Goal: Contribute content: Add original content to the website for others to see

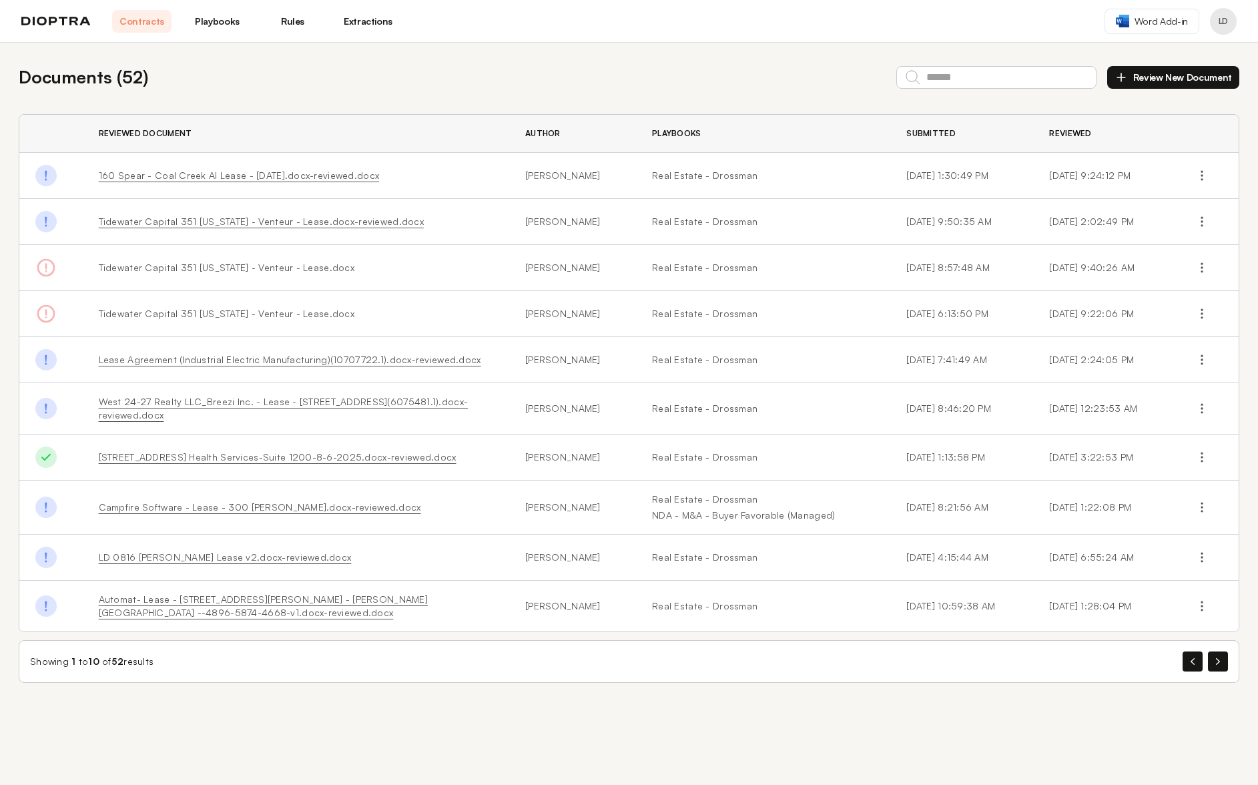
click at [291, 23] on link "Rules" at bounding box center [292, 21] width 59 height 23
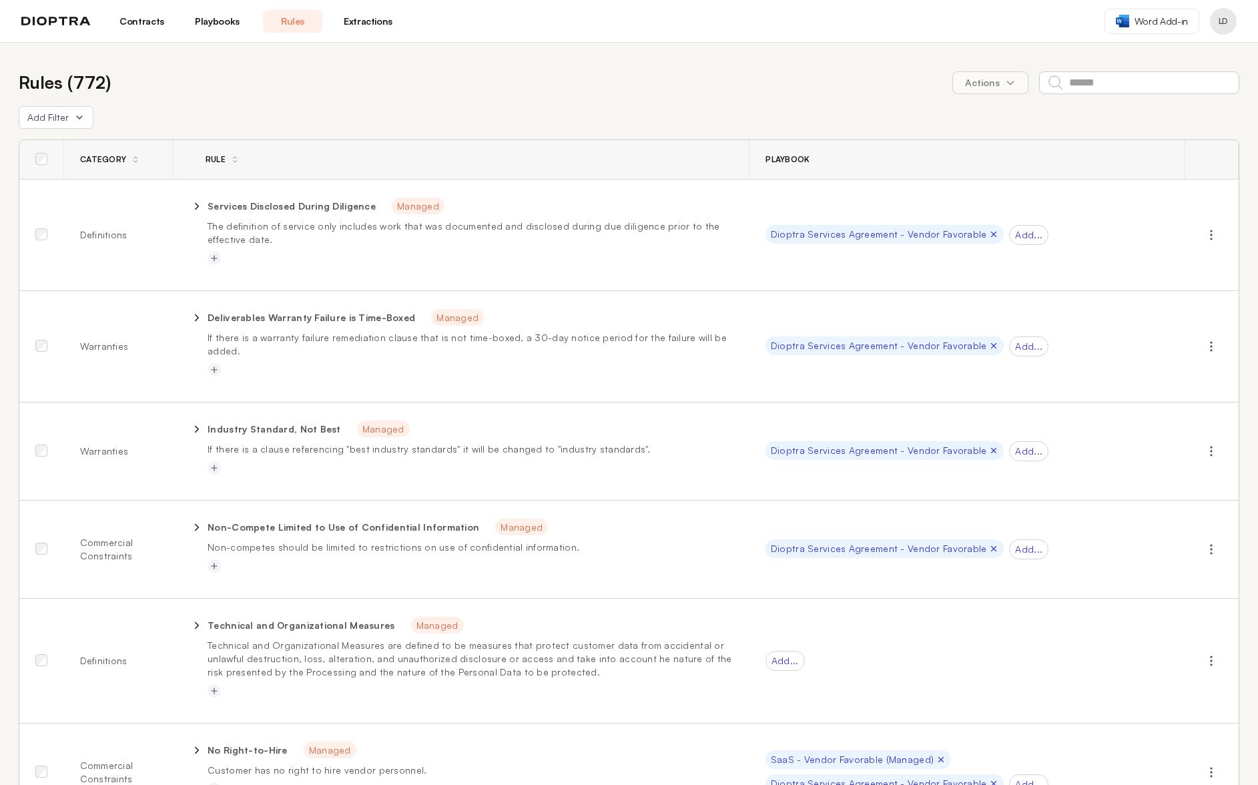
click at [222, 23] on link "Playbooks" at bounding box center [217, 21] width 59 height 23
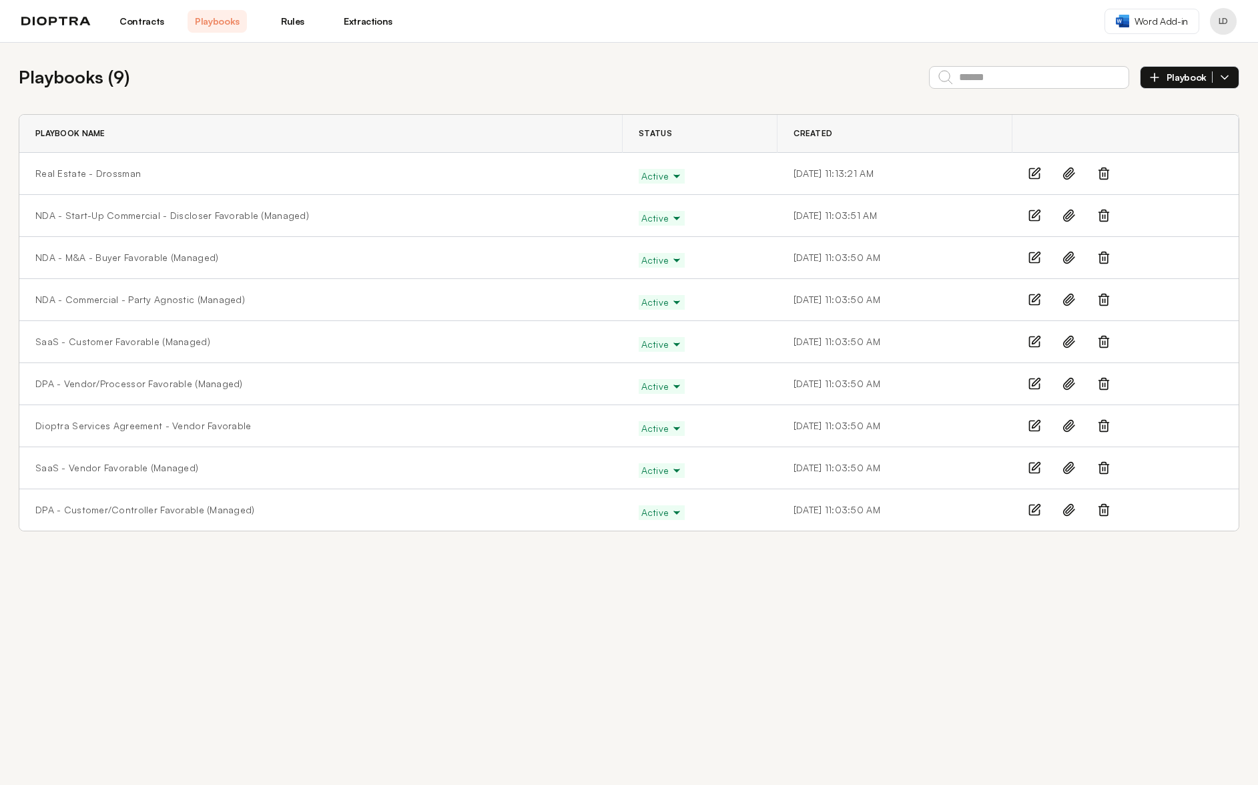
click at [295, 24] on link "Rules" at bounding box center [292, 21] width 59 height 23
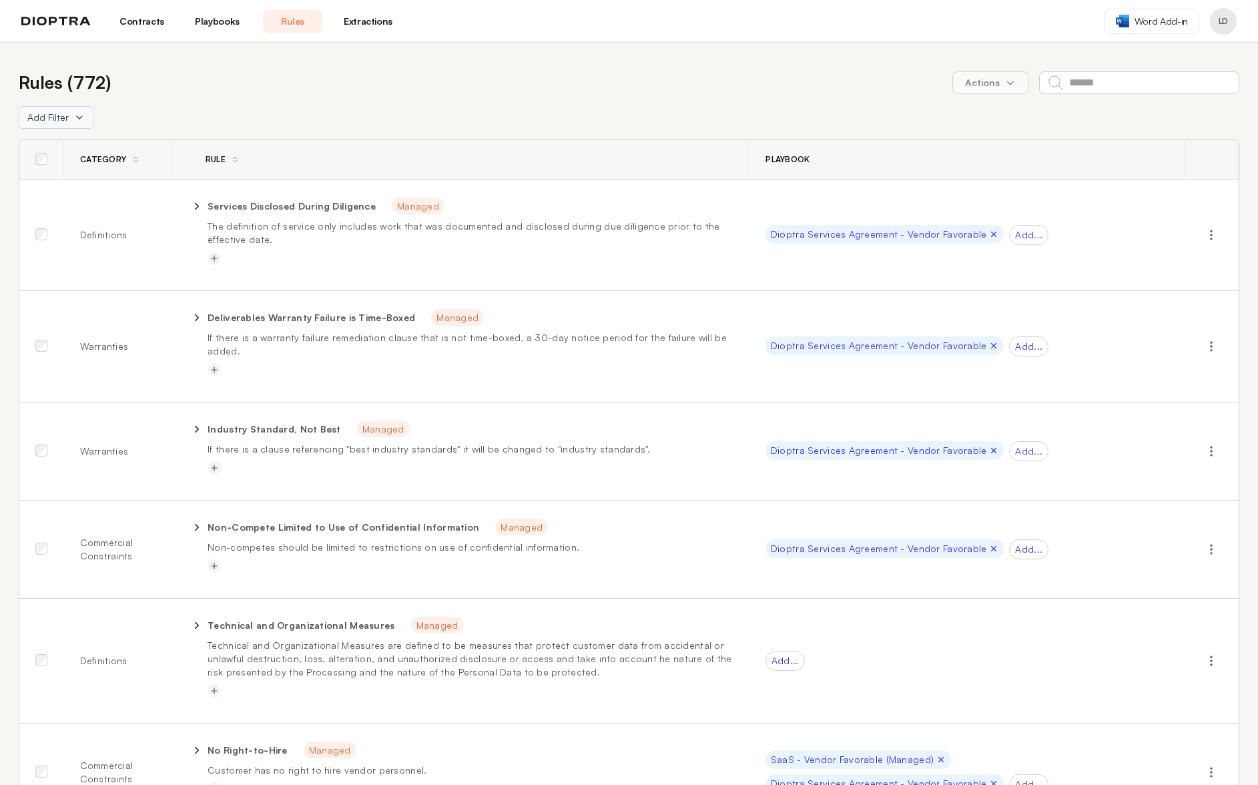
click at [36, 119] on span "Add Filter" at bounding box center [47, 117] width 41 height 13
click at [46, 167] on button "Playbook" at bounding box center [126, 170] width 214 height 24
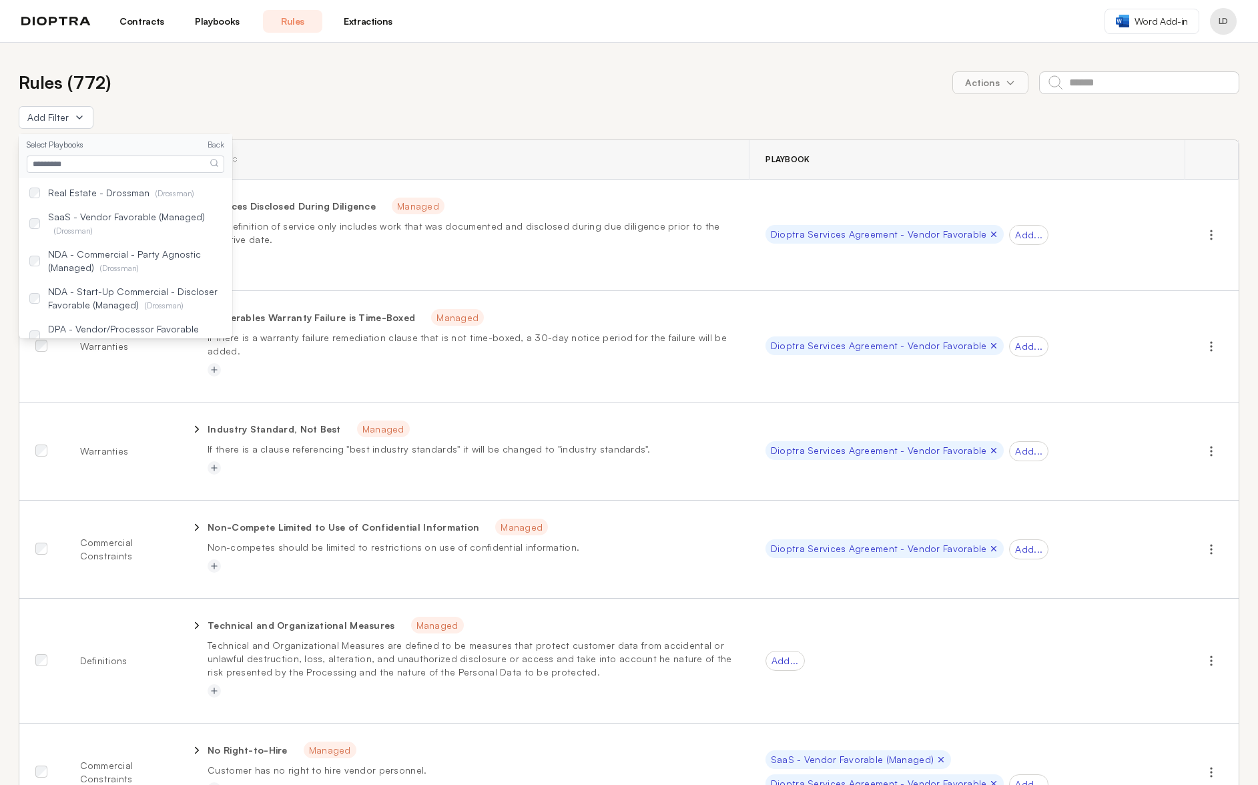
click at [254, 89] on div "Rules ( 772 ) Actions" at bounding box center [629, 82] width 1221 height 26
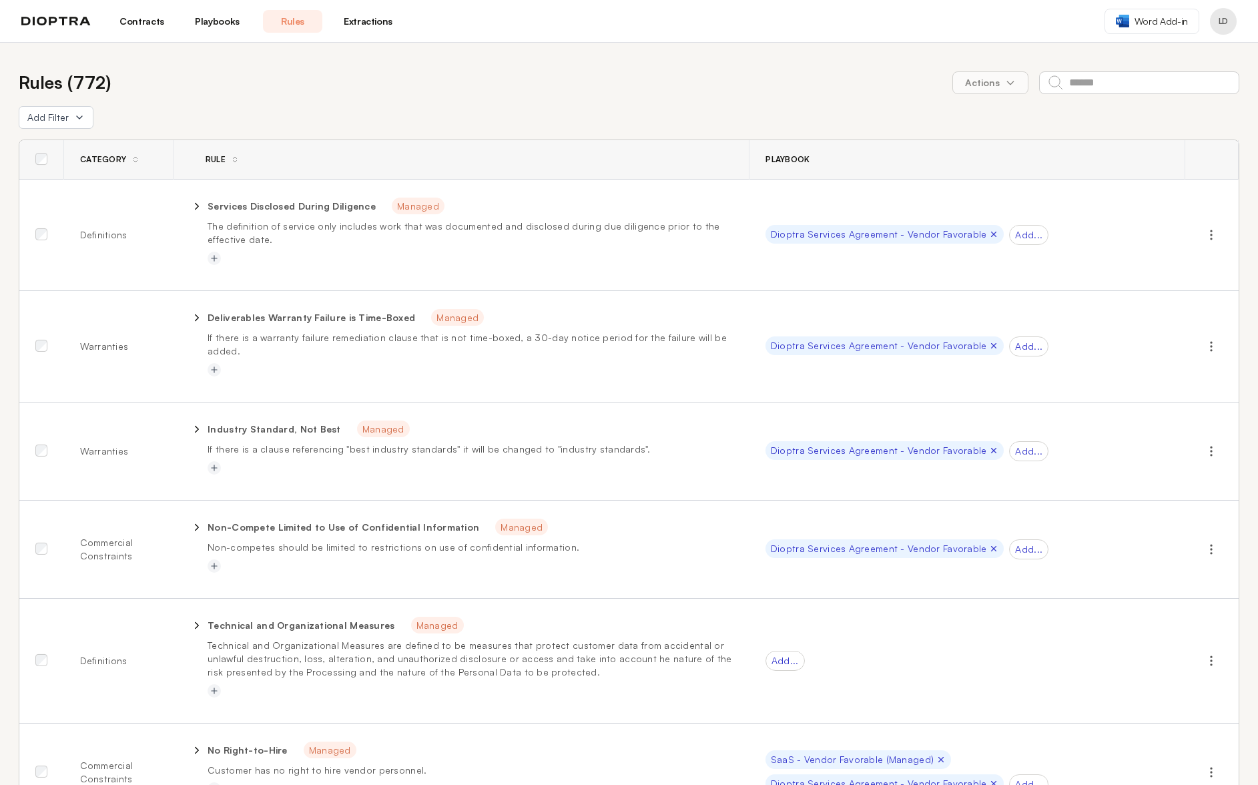
click at [224, 27] on link "Playbooks" at bounding box center [217, 21] width 59 height 23
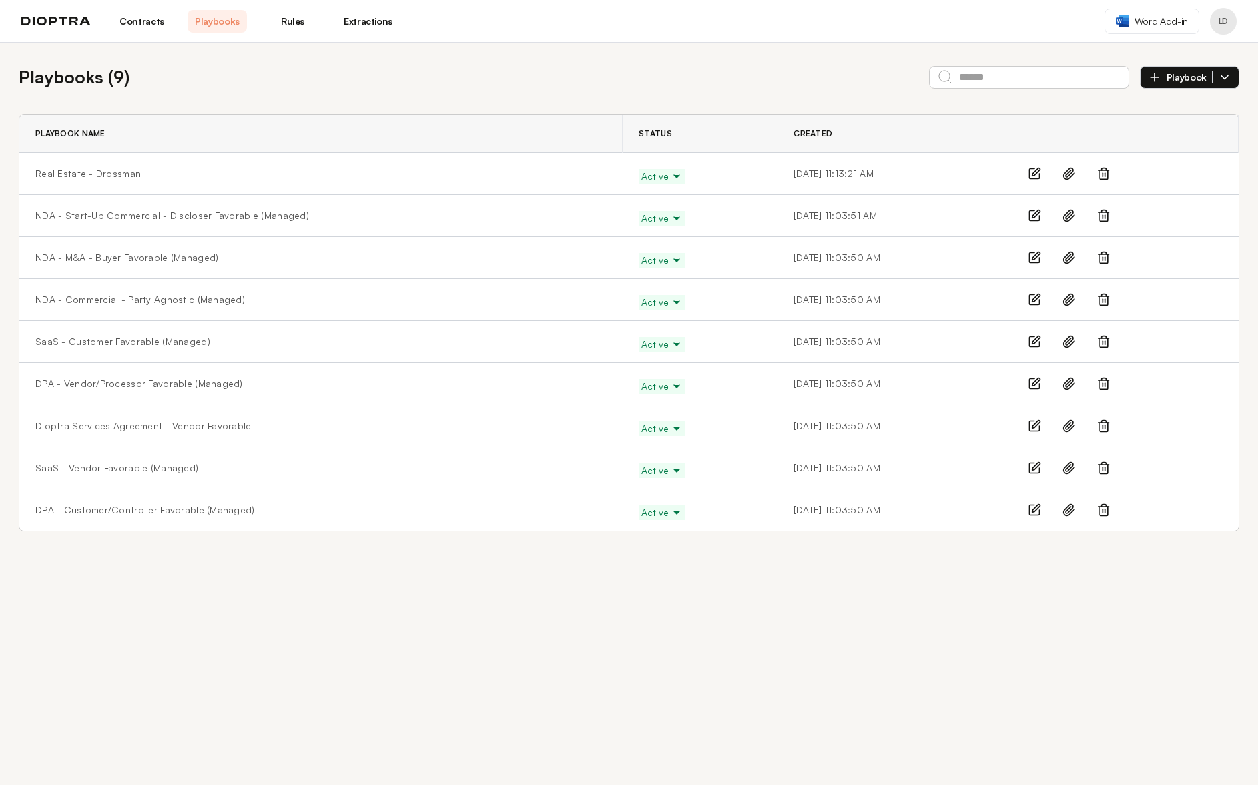
click at [1169, 83] on button "Playbook" at bounding box center [1189, 77] width 99 height 23
click at [1173, 108] on li "Manually" at bounding box center [1189, 108] width 98 height 27
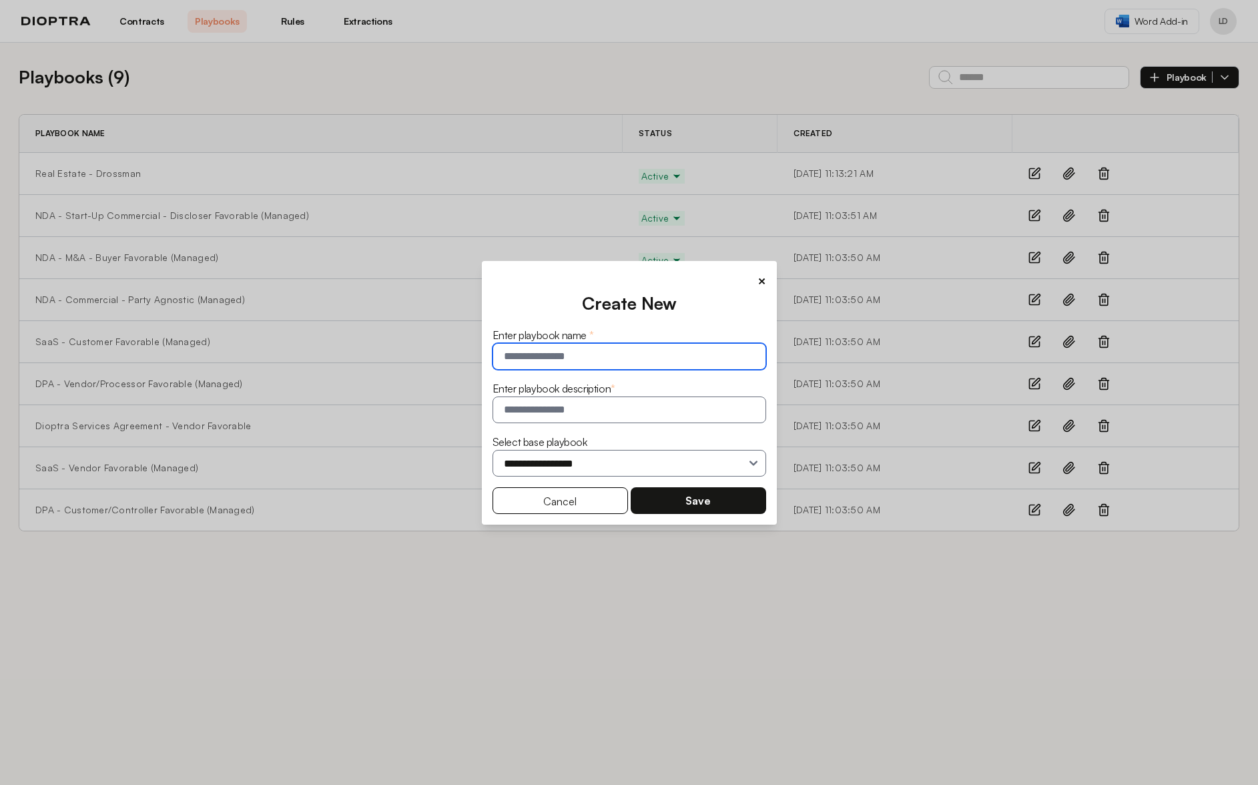
click at [603, 361] on input "text" at bounding box center [629, 356] width 274 height 27
type input "**********"
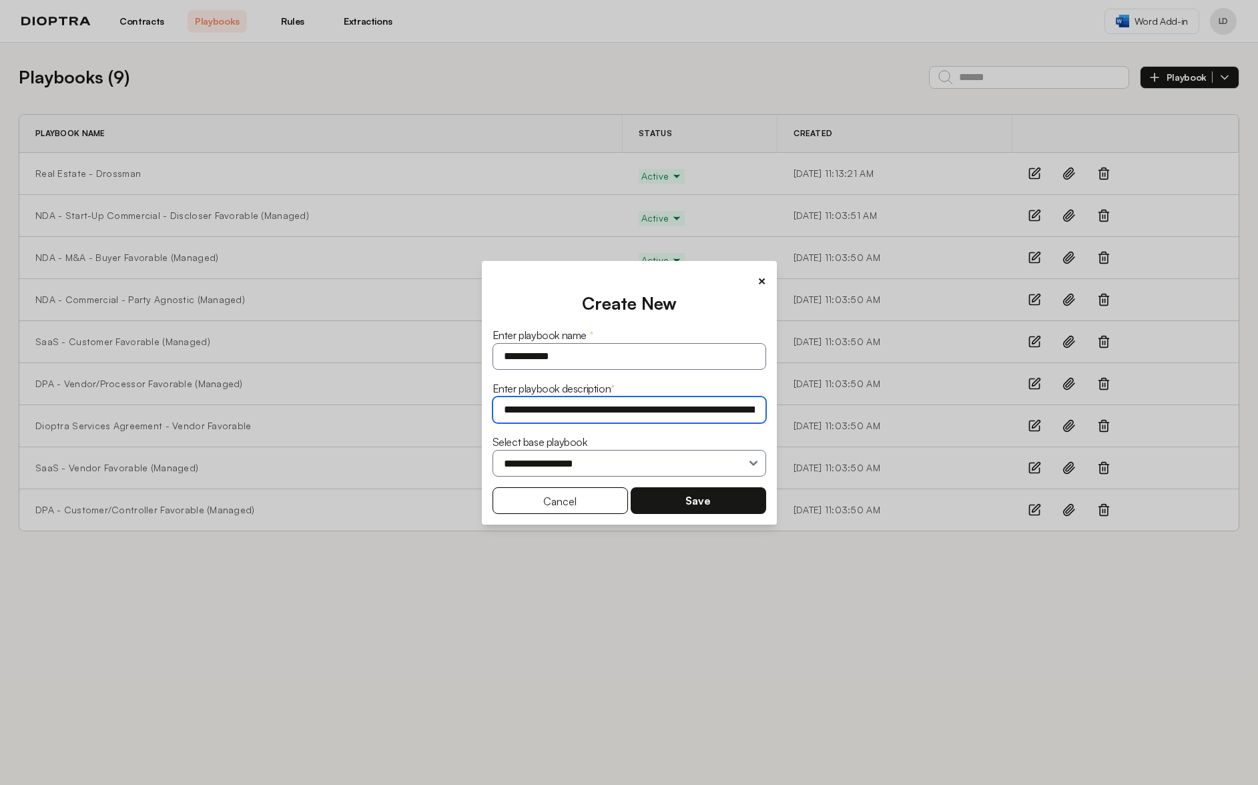
type input "**********"
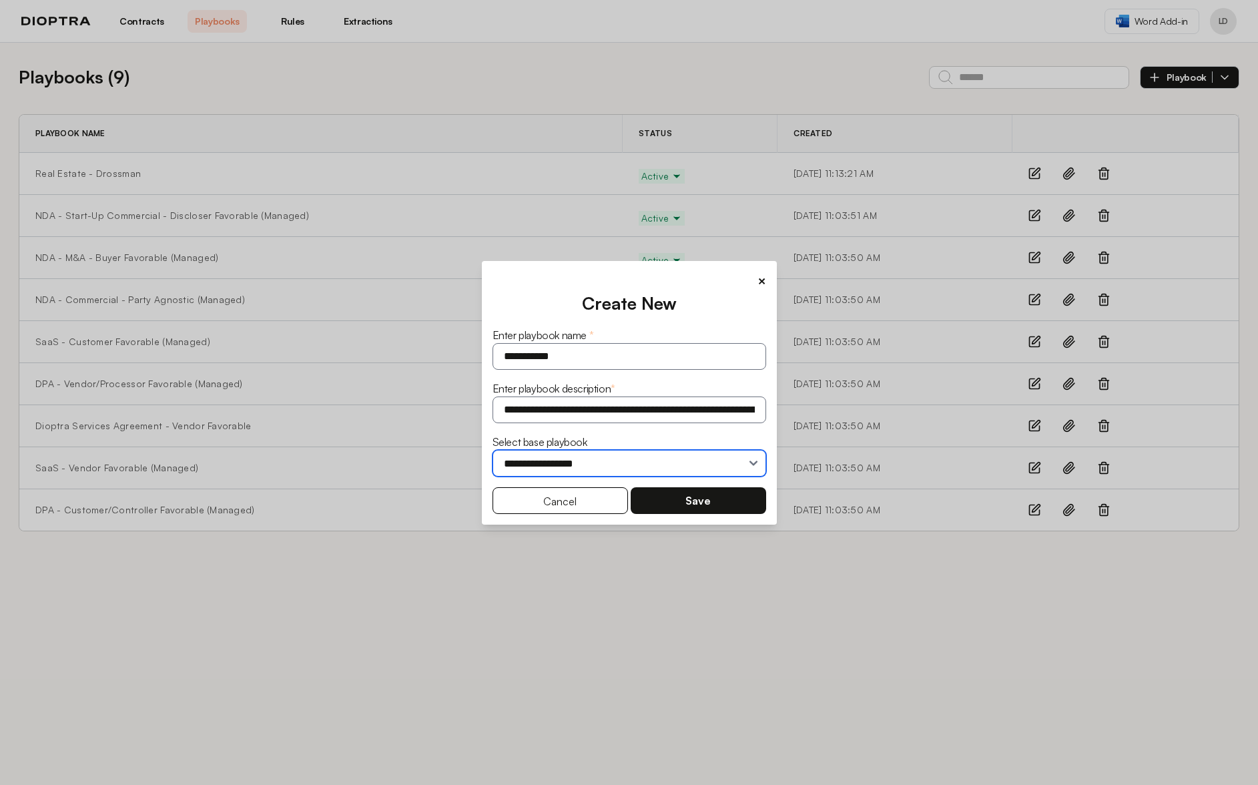
select select "**********"
click at [703, 504] on button "Save" at bounding box center [698, 500] width 135 height 27
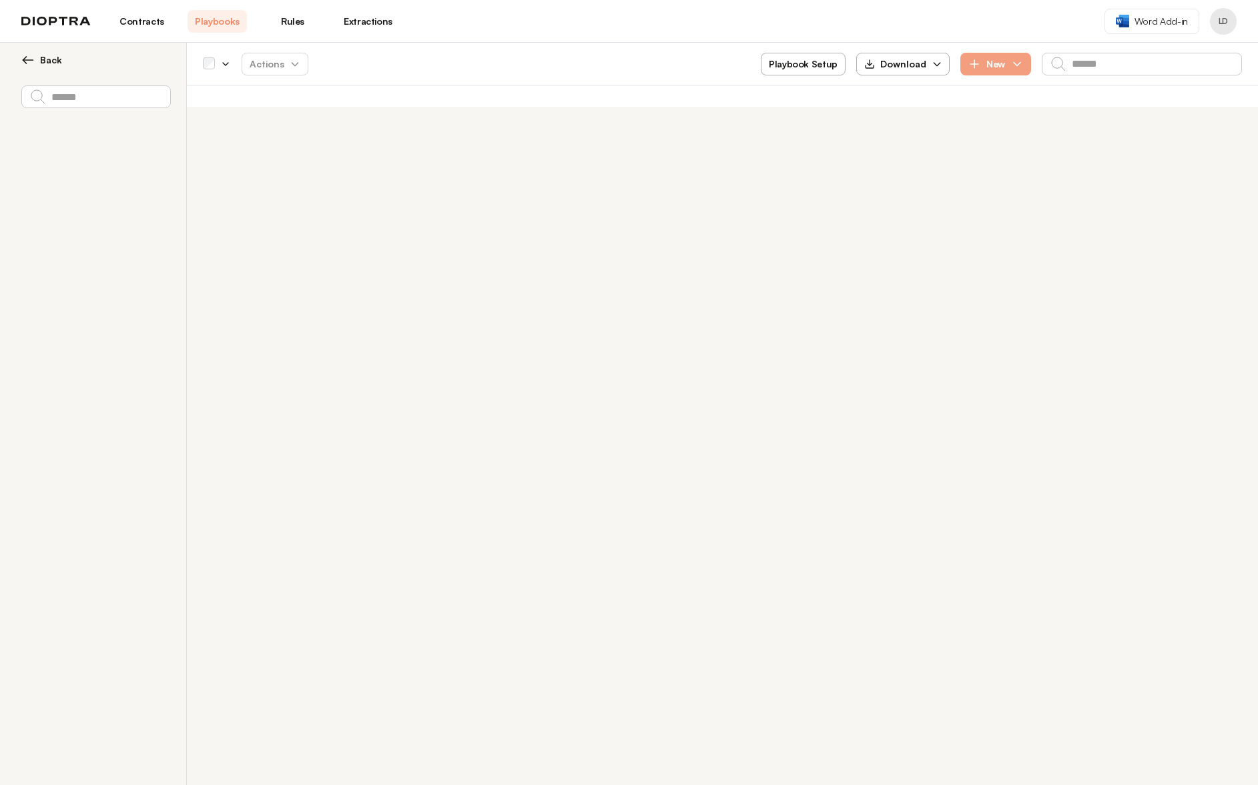
type textarea "*"
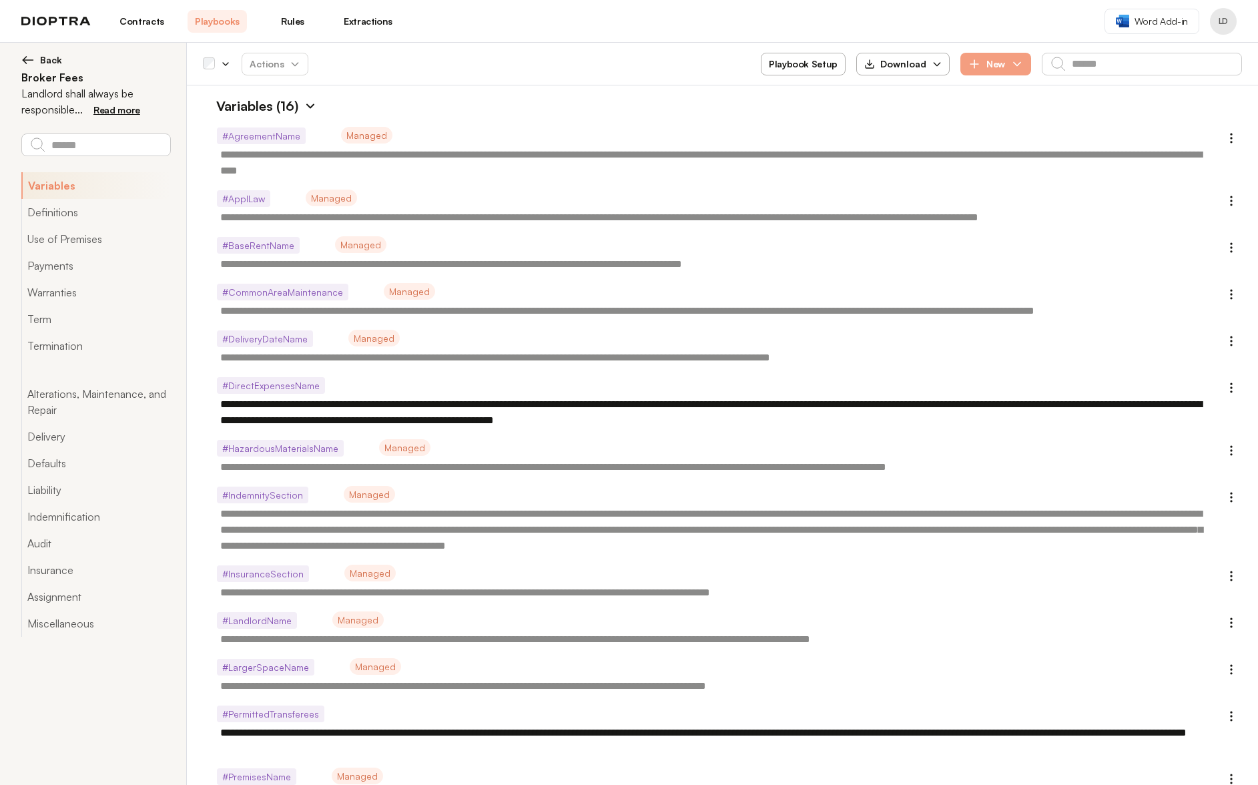
click at [142, 27] on link "Contracts" at bounding box center [141, 21] width 59 height 23
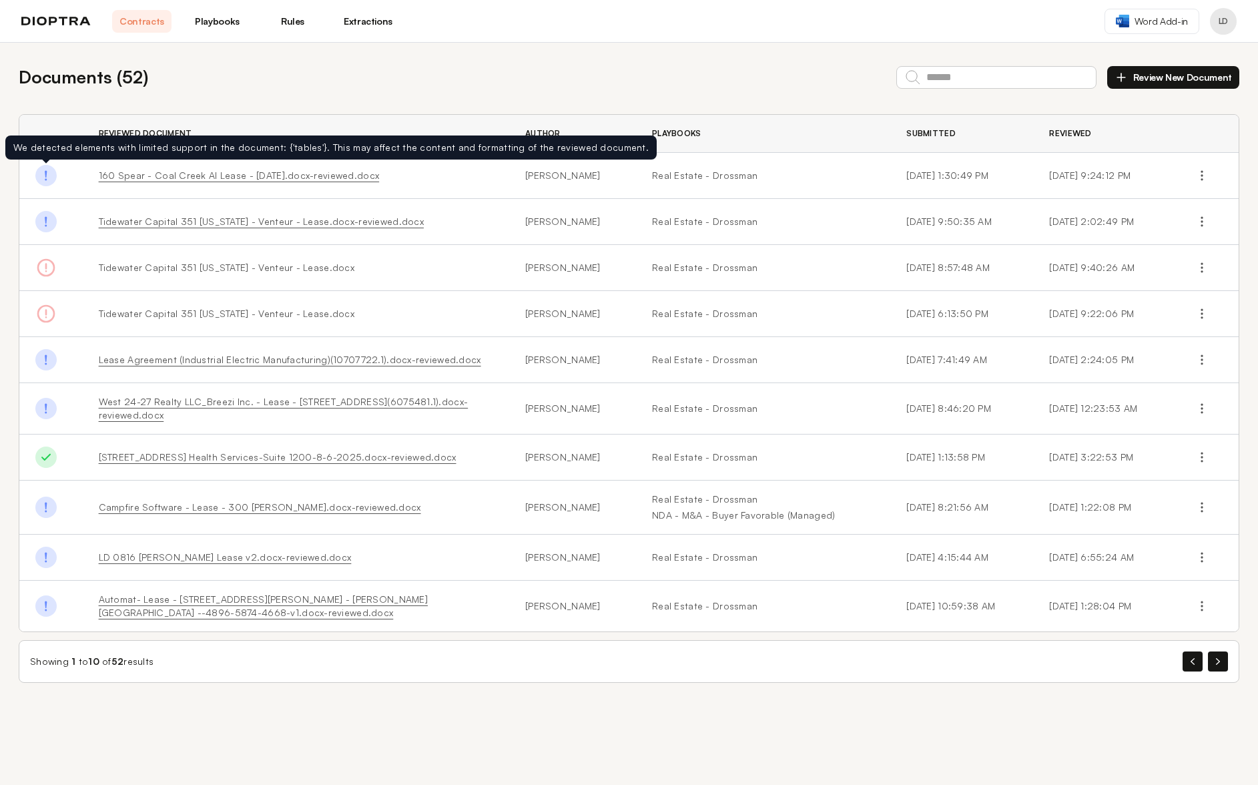
click at [41, 178] on img at bounding box center [45, 175] width 21 height 21
